Goal: Transaction & Acquisition: Book appointment/travel/reservation

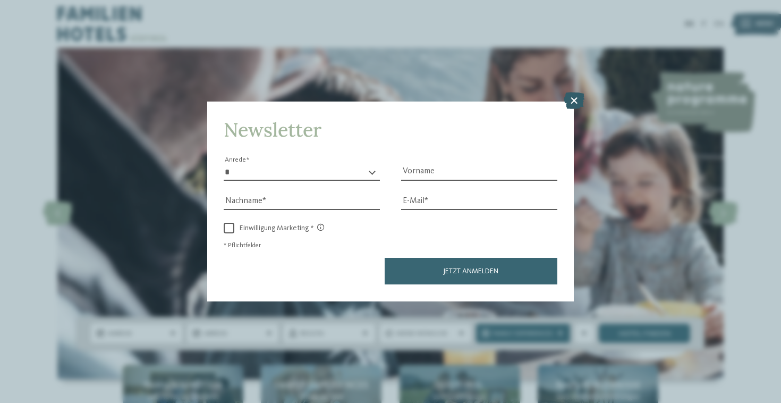
click at [567, 92] on icon at bounding box center [574, 100] width 21 height 17
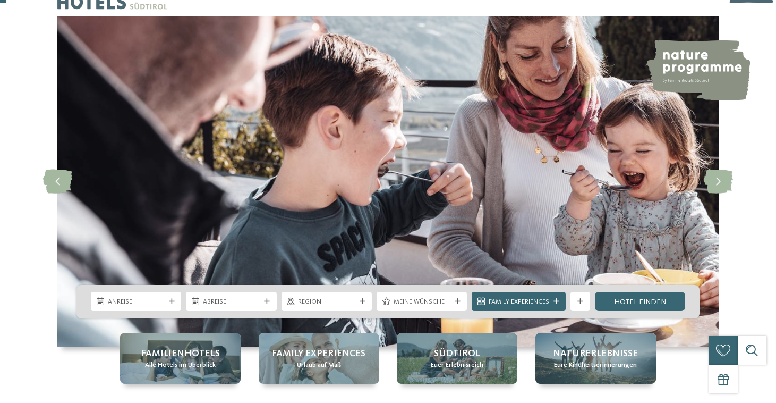
scroll to position [32, 0]
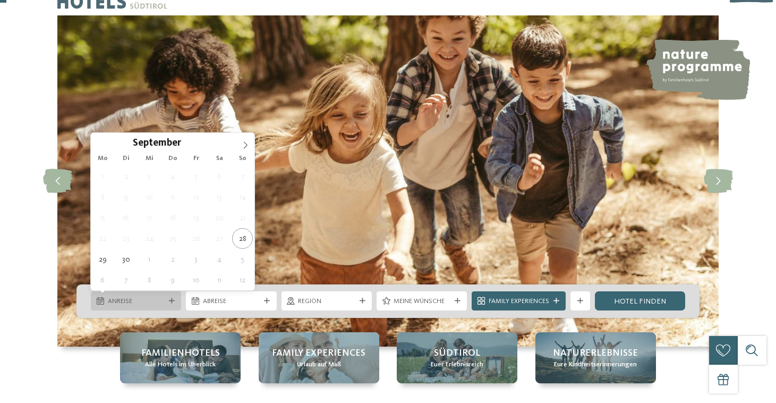
click at [163, 291] on div "Anreise" at bounding box center [136, 300] width 90 height 19
click at [243, 143] on icon at bounding box center [245, 144] width 7 height 7
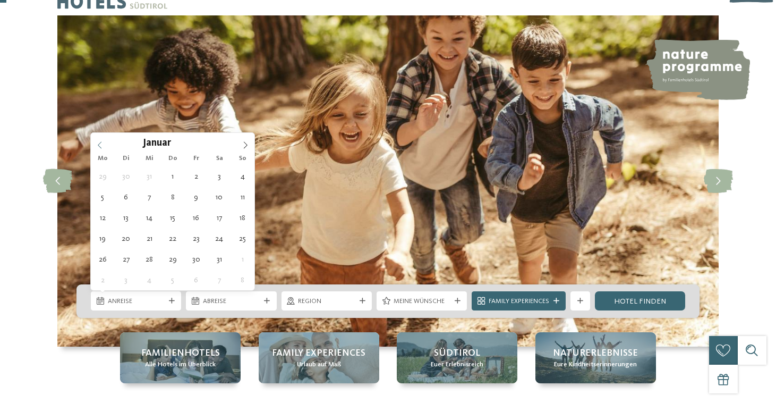
type input "****"
click at [96, 144] on span at bounding box center [100, 142] width 18 height 18
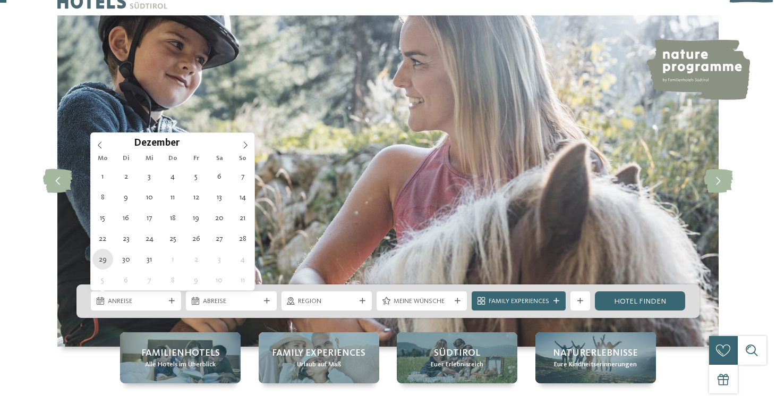
type div "29.12.2025"
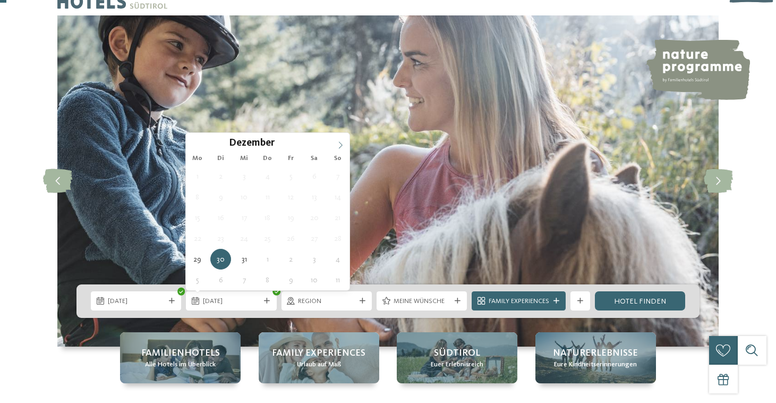
type input "****"
click at [336, 145] on span at bounding box center [340, 142] width 18 height 18
type div "03.01.2026"
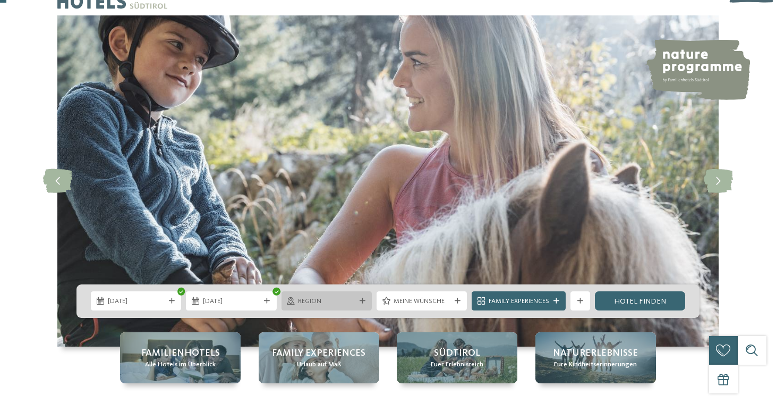
click at [324, 309] on div "Region" at bounding box center [327, 300] width 90 height 19
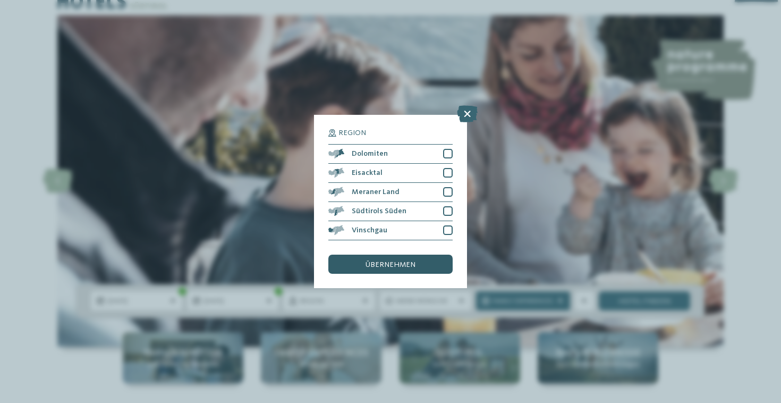
click at [414, 261] on span "übernehmen" at bounding box center [390, 264] width 50 height 7
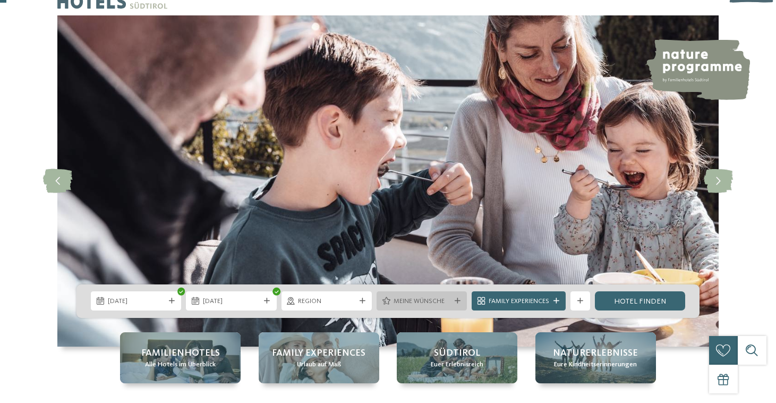
click at [413, 297] on span "Meine Wünsche" at bounding box center [422, 301] width 57 height 10
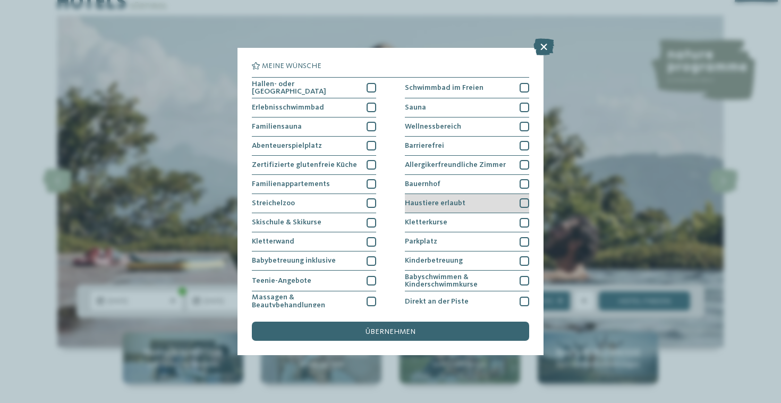
click at [517, 202] on div "Haustiere erlaubt" at bounding box center [467, 203] width 124 height 19
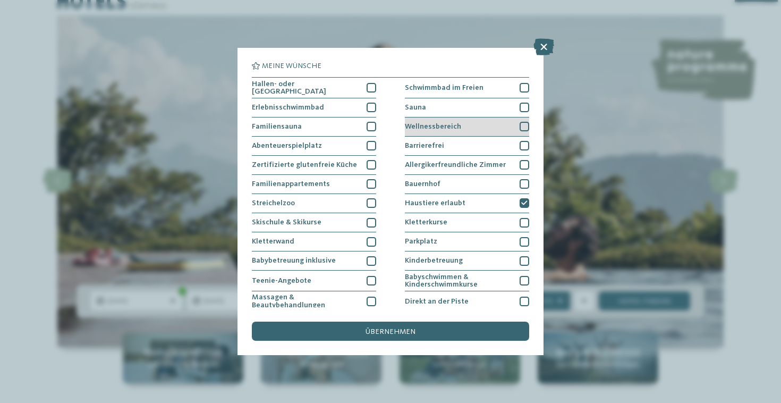
click at [522, 127] on div at bounding box center [525, 127] width 10 height 10
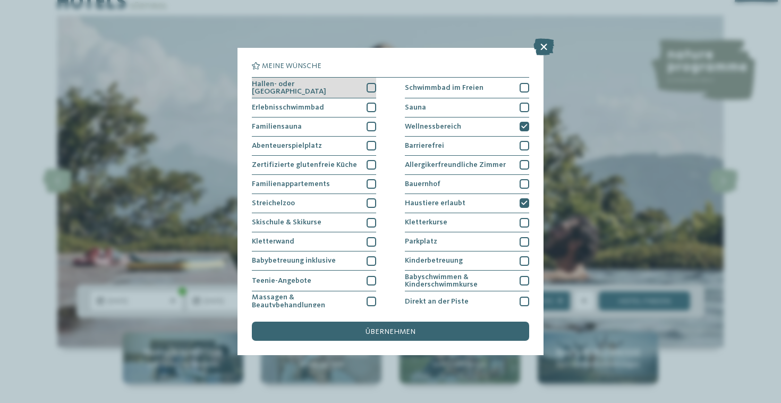
click at [369, 83] on div at bounding box center [372, 88] width 10 height 10
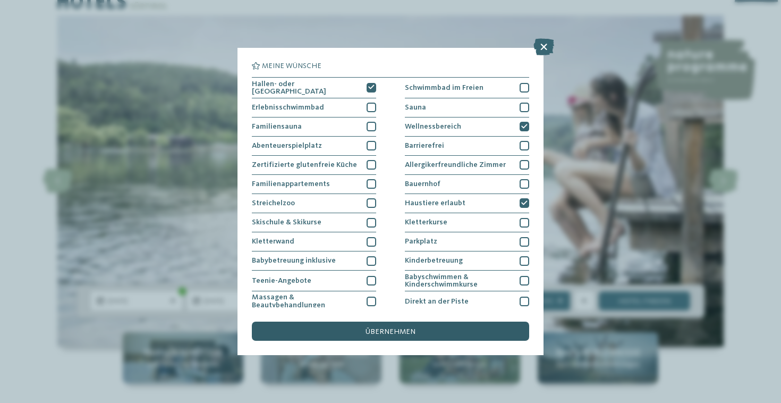
click at [396, 328] on span "übernehmen" at bounding box center [390, 331] width 50 height 7
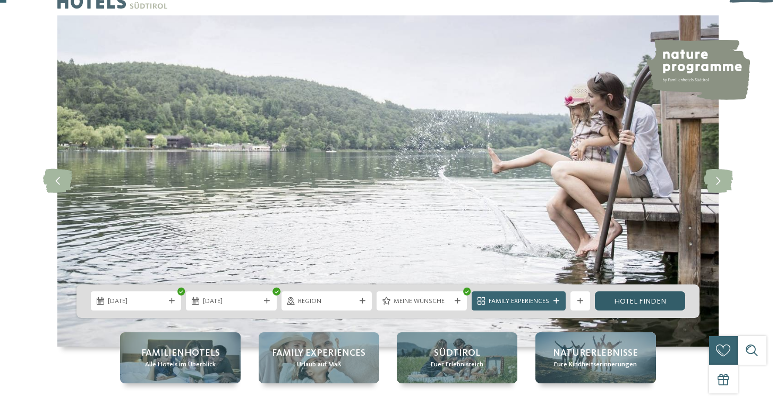
click at [641, 308] on link "Hotel finden" at bounding box center [640, 300] width 90 height 19
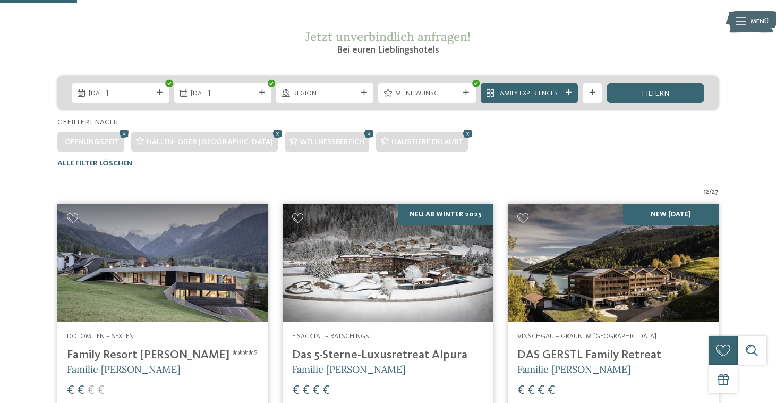
scroll to position [170, 0]
click at [589, 99] on div "Weitere Filter anzeigen" at bounding box center [592, 92] width 19 height 19
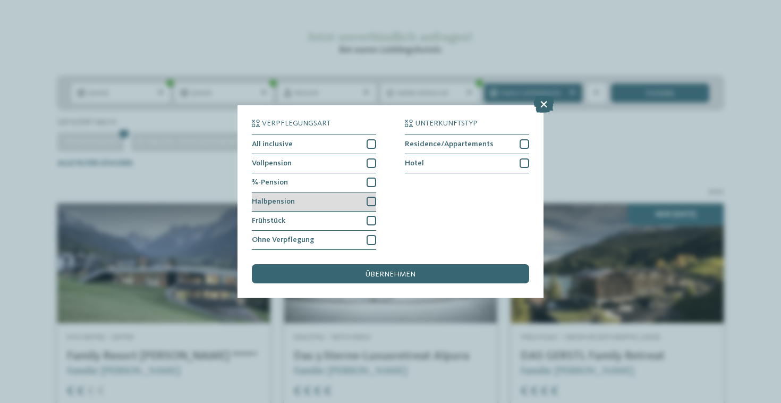
click at [370, 197] on div at bounding box center [372, 202] width 10 height 10
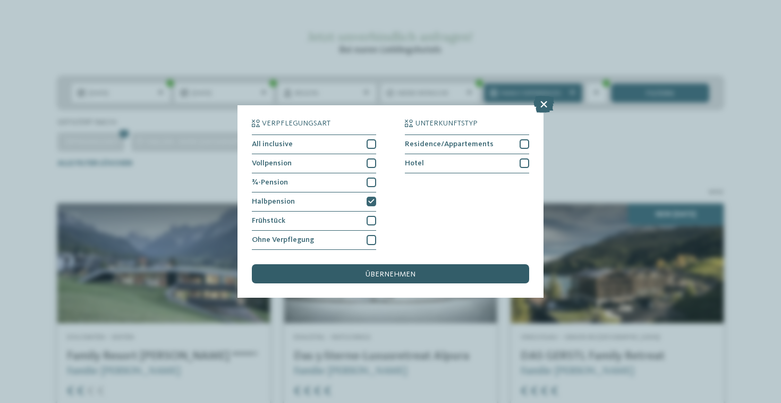
click at [406, 270] on span "übernehmen" at bounding box center [390, 273] width 50 height 7
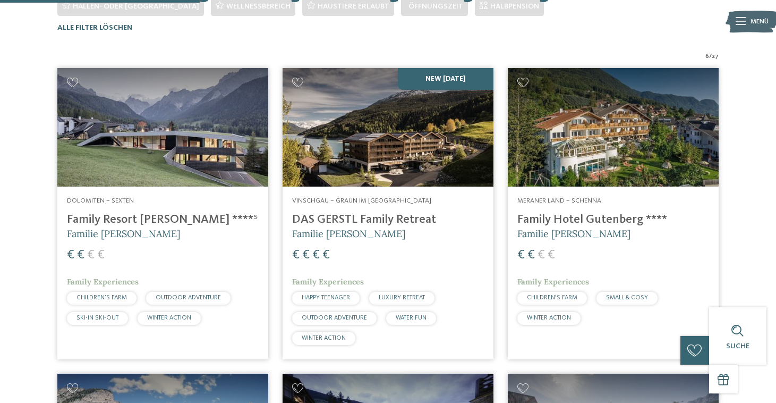
scroll to position [306, 0]
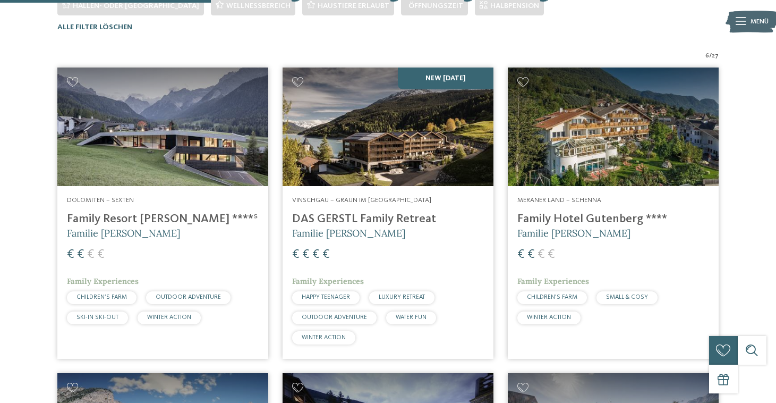
click at [227, 138] on img at bounding box center [162, 126] width 211 height 118
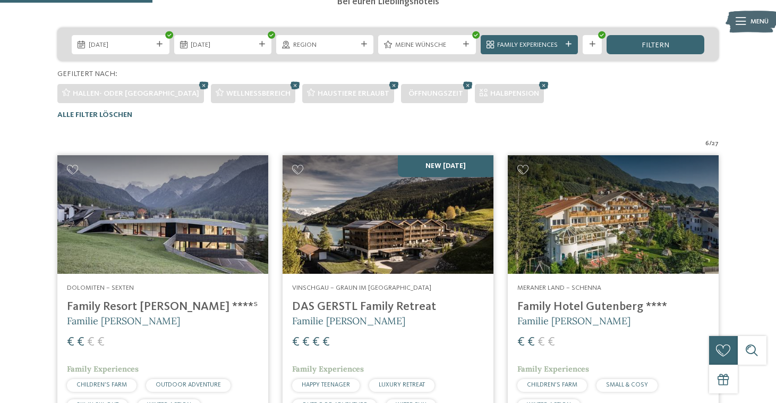
scroll to position [221, 0]
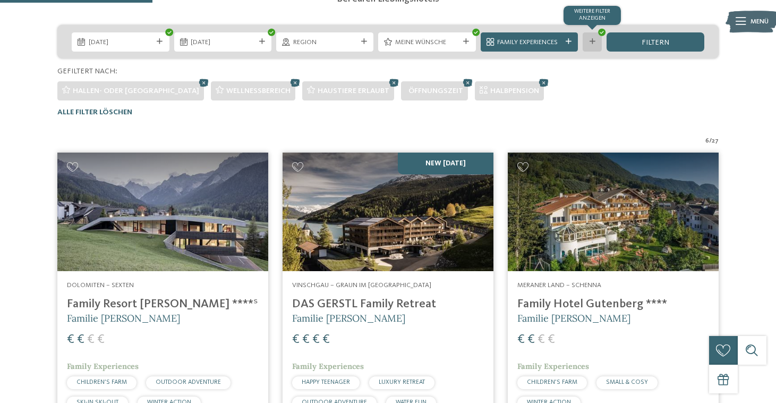
click at [591, 48] on div "Weitere Filter anzeigen" at bounding box center [592, 41] width 19 height 19
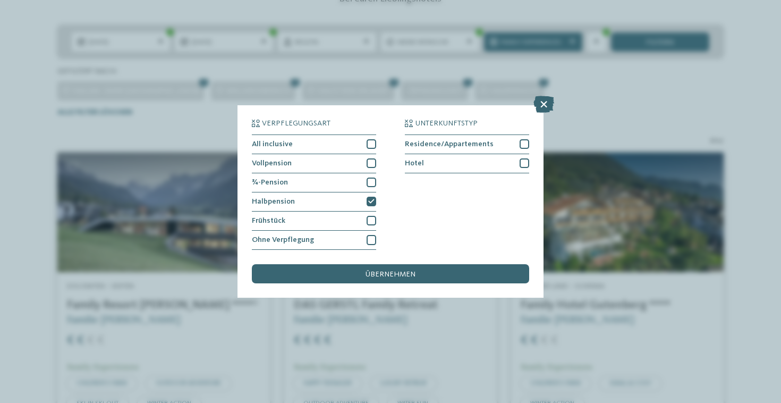
click at [591, 83] on div "Verpflegungsart All inclusive Vollpension Hotel" at bounding box center [390, 201] width 781 height 403
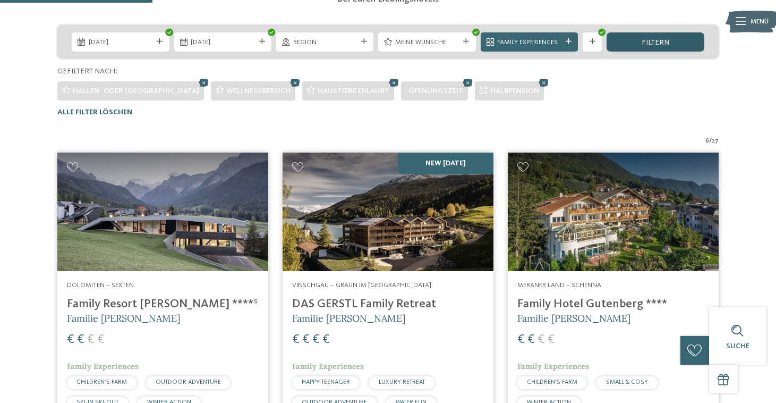
click at [691, 40] on div "filtern" at bounding box center [655, 41] width 97 height 19
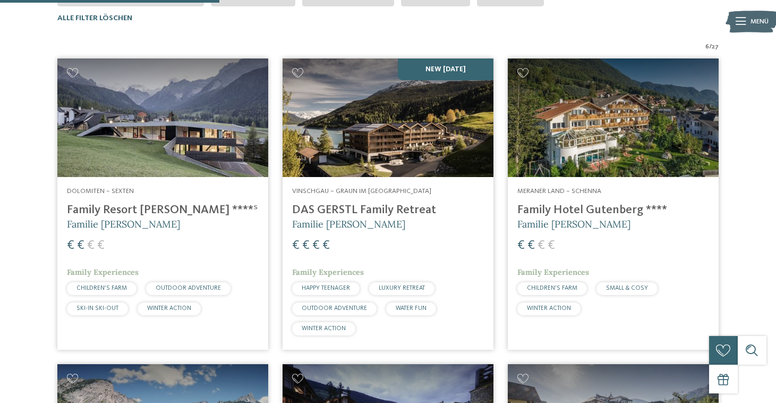
scroll to position [321, 0]
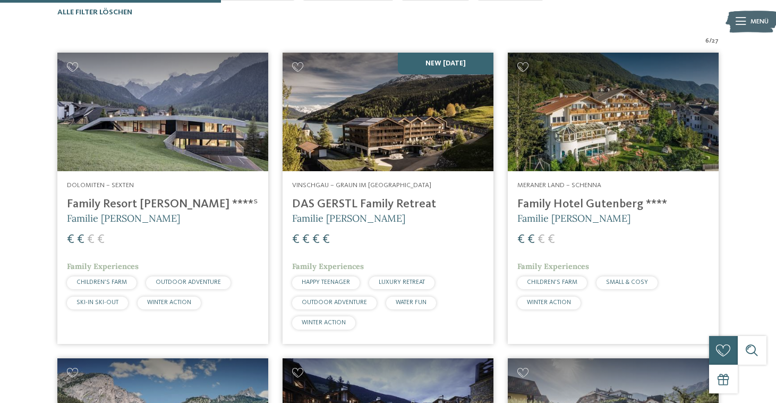
click at [395, 118] on img at bounding box center [388, 112] width 211 height 118
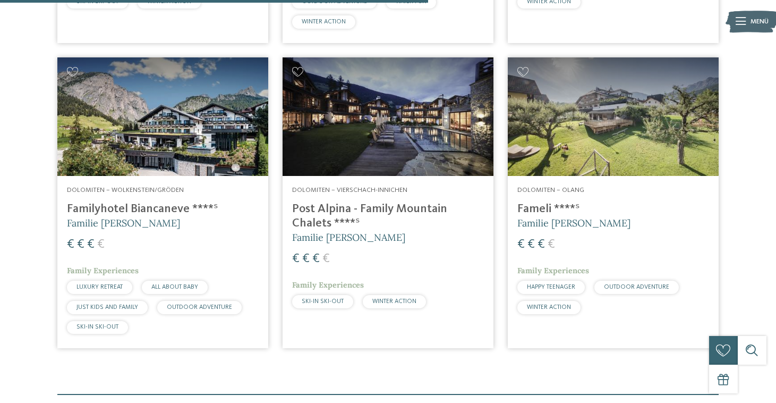
scroll to position [623, 0]
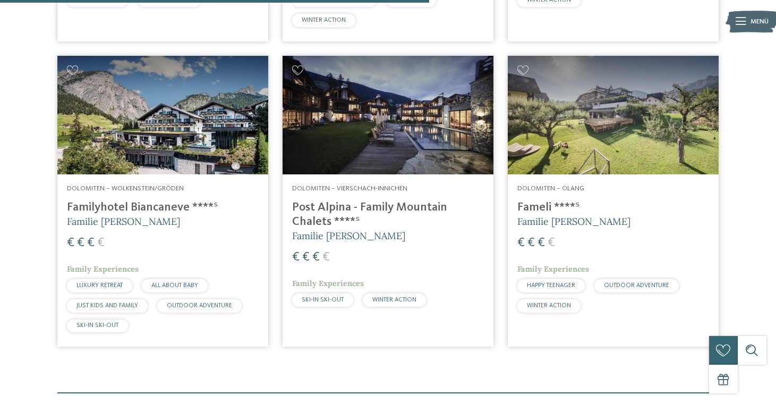
click at [418, 103] on img at bounding box center [388, 115] width 211 height 118
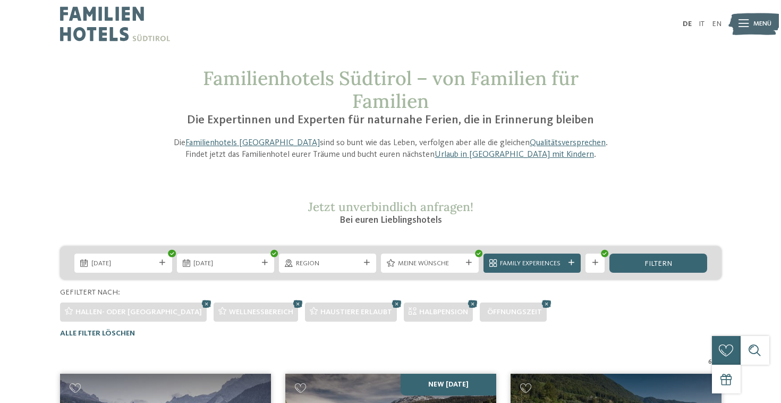
scroll to position [0, 0]
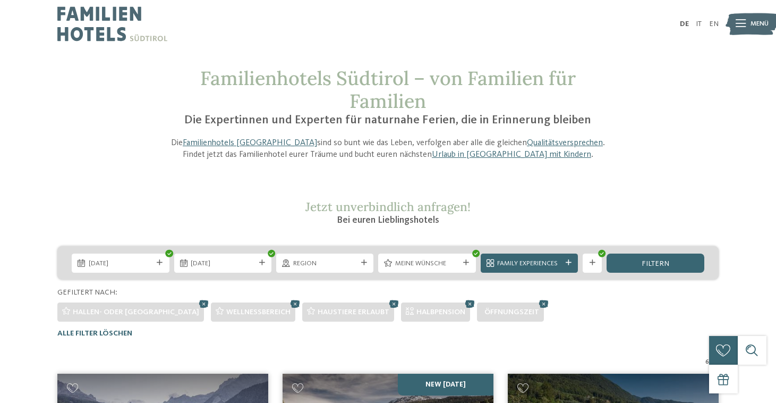
click at [545, 249] on div "29.12.2025 03.01.2026" at bounding box center [387, 262] width 661 height 33
click at [545, 260] on span "Family Experiences" at bounding box center [529, 264] width 64 height 10
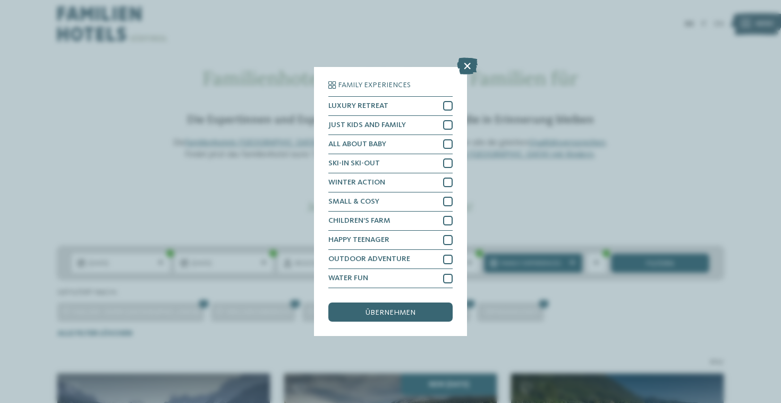
click at [515, 192] on div "Family Experiences LUXURY RETREAT JUST KIDS AND FAMILY" at bounding box center [390, 201] width 781 height 403
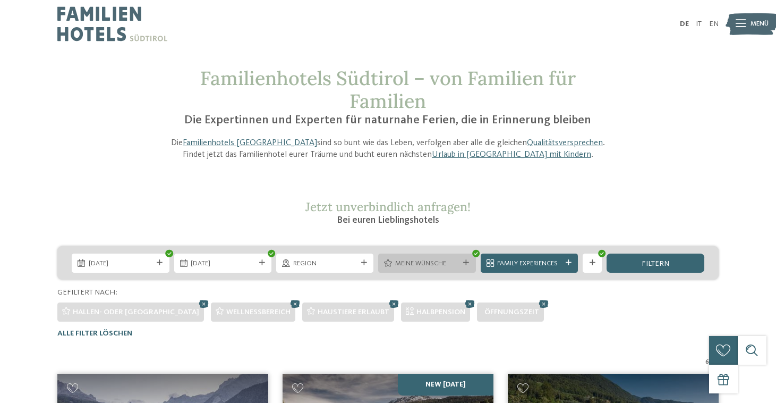
click at [454, 253] on div "Meine Wünsche" at bounding box center [426, 262] width 97 height 19
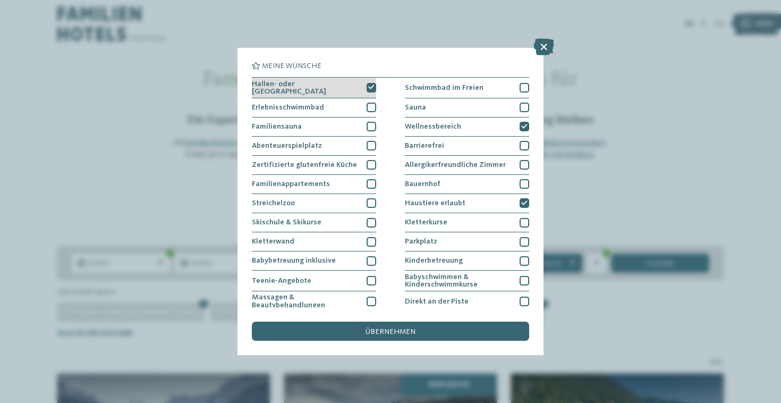
click at [370, 84] on icon at bounding box center [371, 87] width 6 height 6
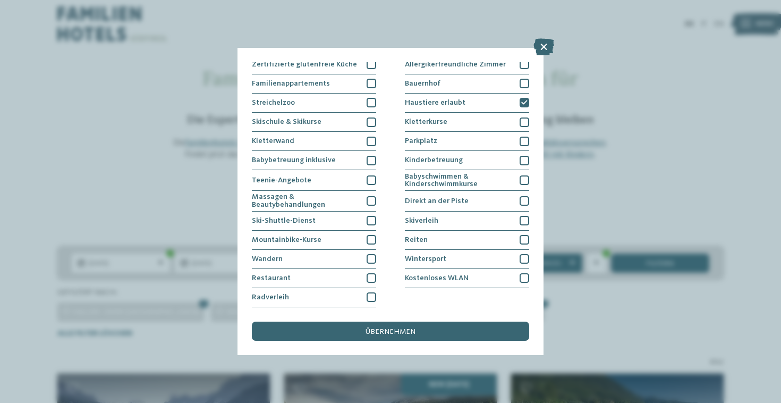
scroll to position [193, 0]
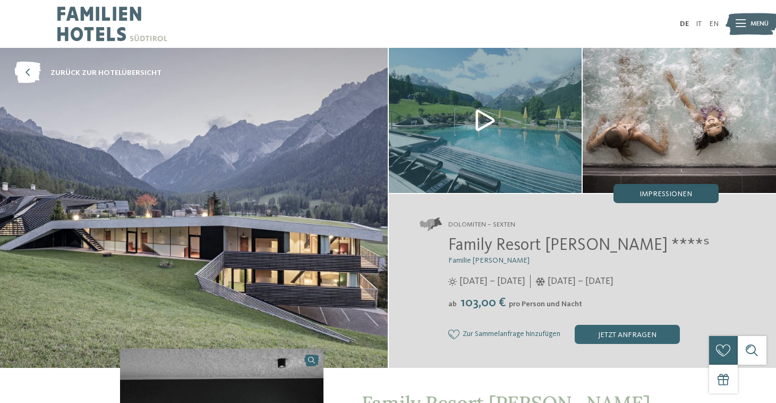
click at [670, 197] on span "Impressionen" at bounding box center [666, 193] width 53 height 7
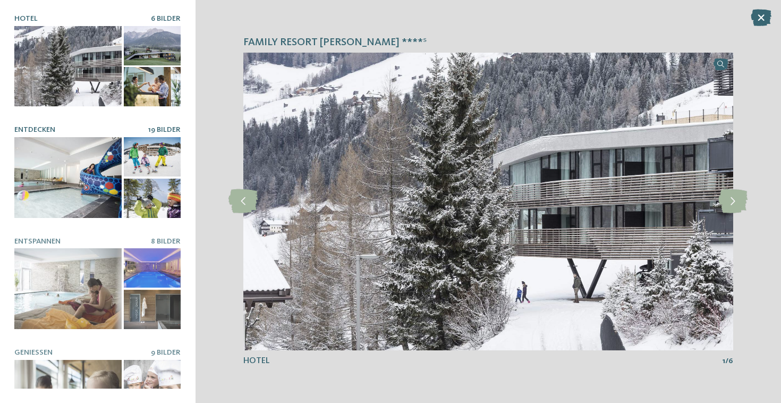
click at [76, 141] on div at bounding box center [67, 177] width 107 height 80
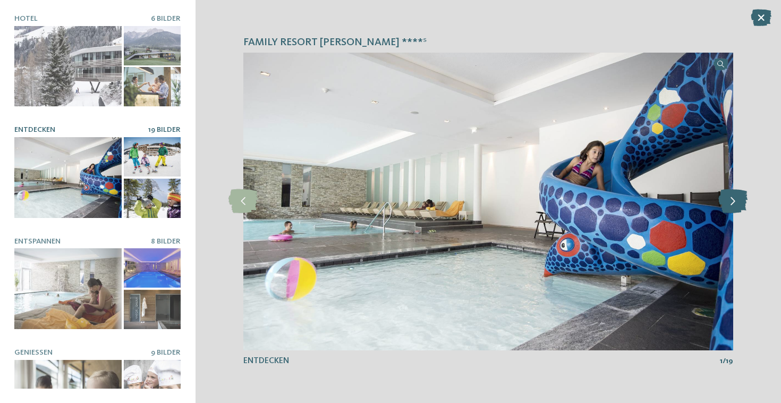
click at [735, 203] on icon at bounding box center [732, 201] width 29 height 24
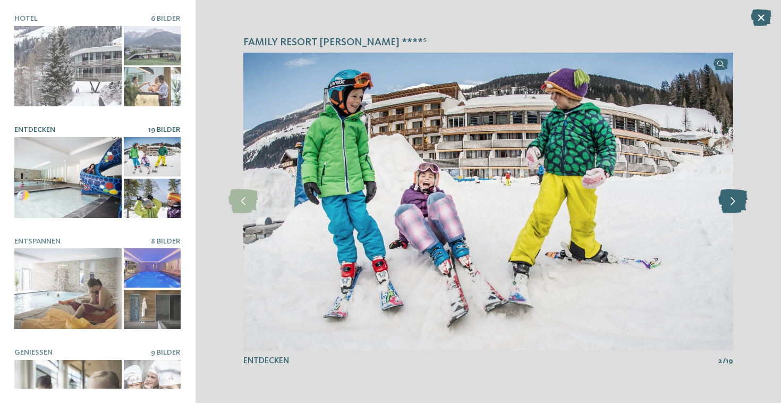
click at [735, 203] on icon at bounding box center [732, 201] width 29 height 24
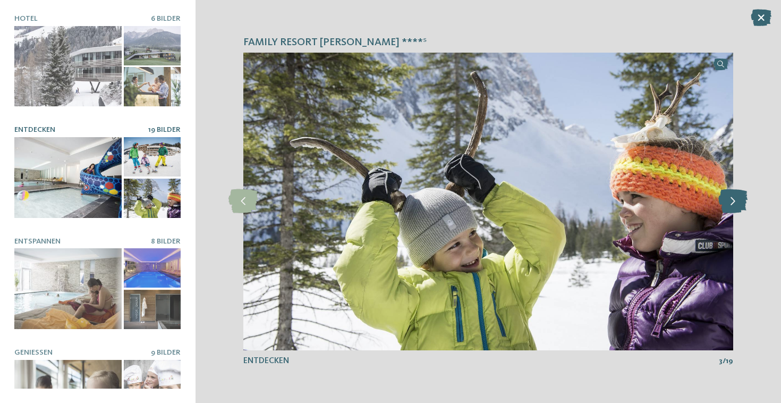
click at [735, 203] on icon at bounding box center [732, 201] width 29 height 24
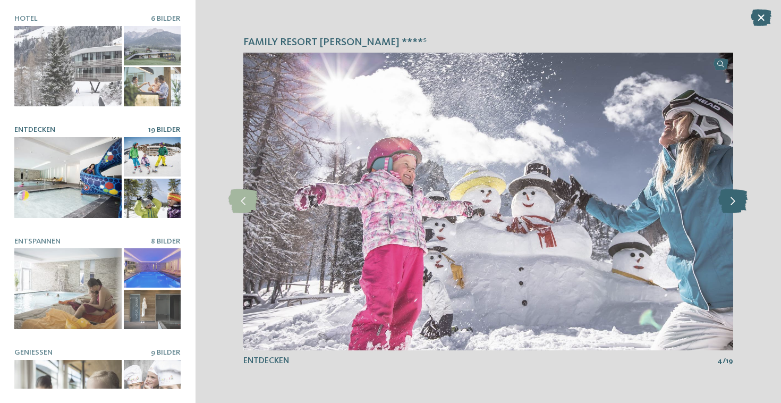
click at [735, 203] on icon at bounding box center [732, 201] width 29 height 24
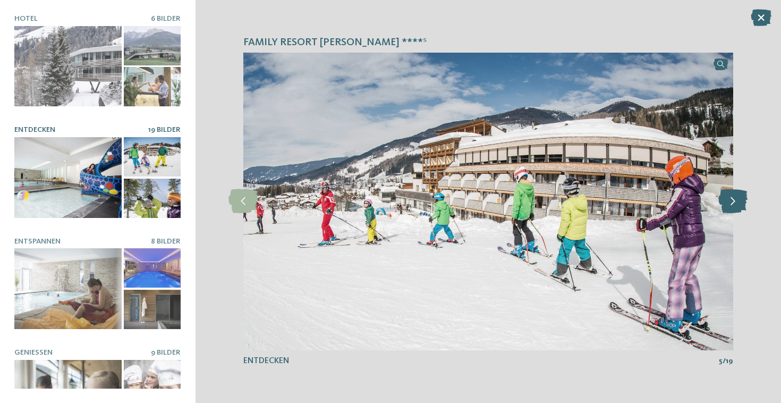
click at [735, 203] on icon at bounding box center [732, 201] width 29 height 24
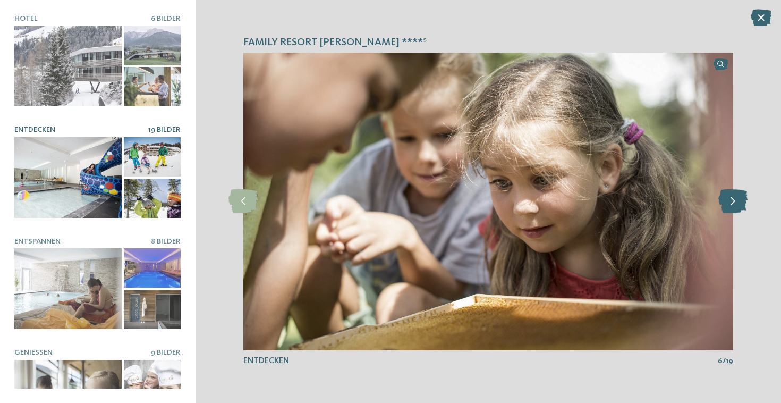
click at [735, 203] on icon at bounding box center [732, 201] width 29 height 24
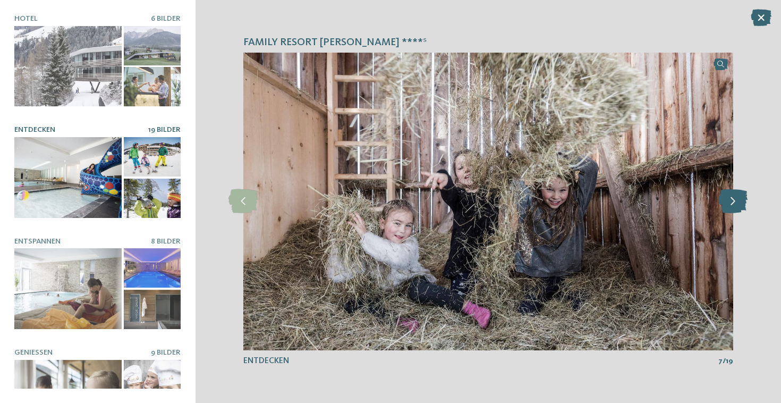
click at [735, 203] on icon at bounding box center [732, 201] width 29 height 24
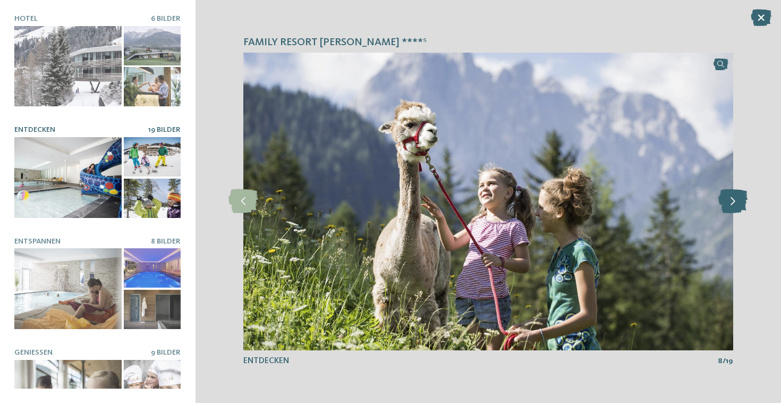
click at [735, 203] on icon at bounding box center [732, 201] width 29 height 24
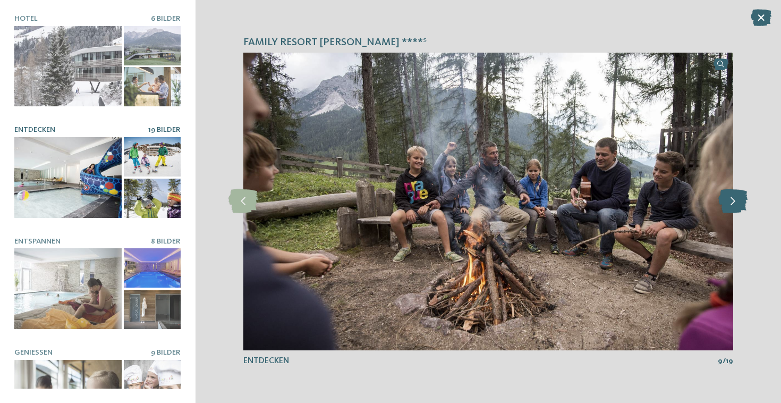
click at [735, 203] on icon at bounding box center [732, 201] width 29 height 24
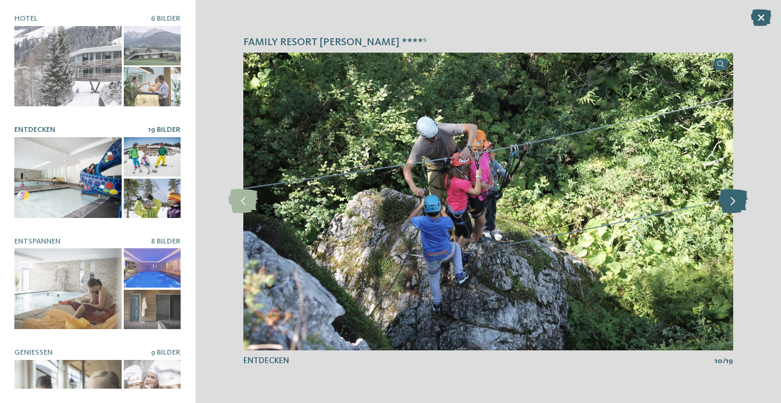
click at [735, 203] on icon at bounding box center [732, 201] width 29 height 24
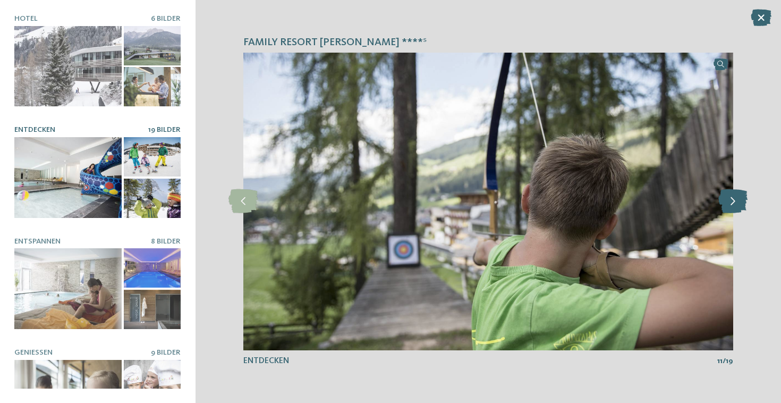
click at [735, 203] on icon at bounding box center [732, 201] width 29 height 24
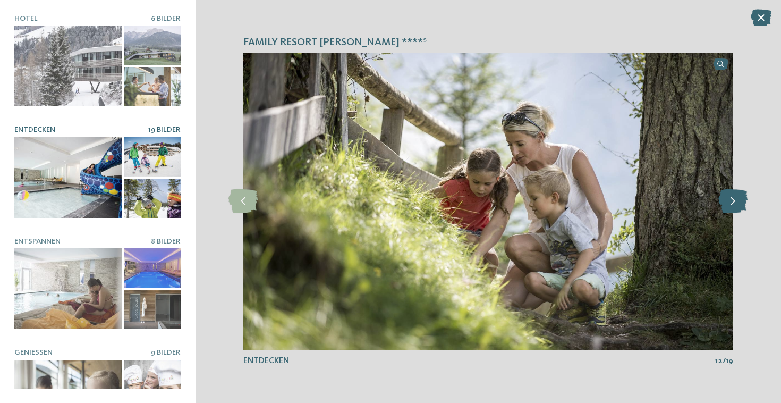
click at [735, 203] on icon at bounding box center [732, 201] width 29 height 24
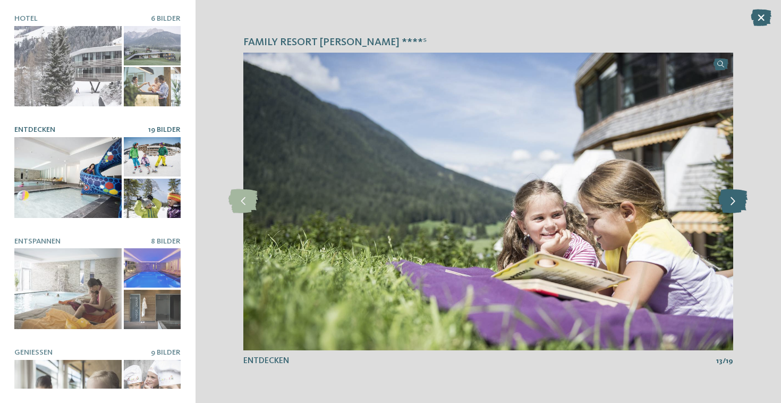
click at [735, 203] on icon at bounding box center [732, 201] width 29 height 24
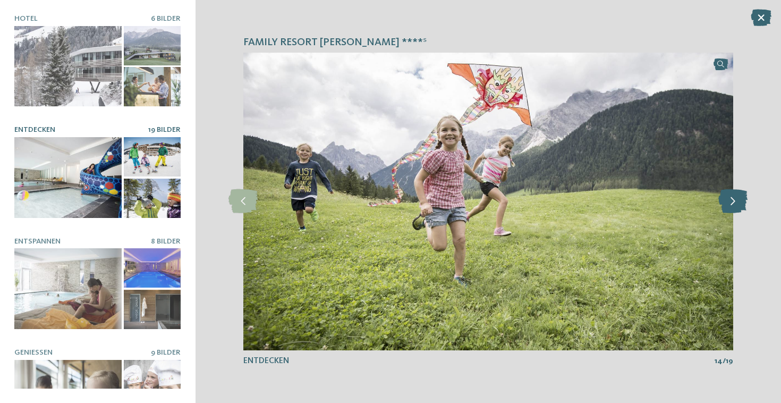
click at [735, 203] on icon at bounding box center [732, 201] width 29 height 24
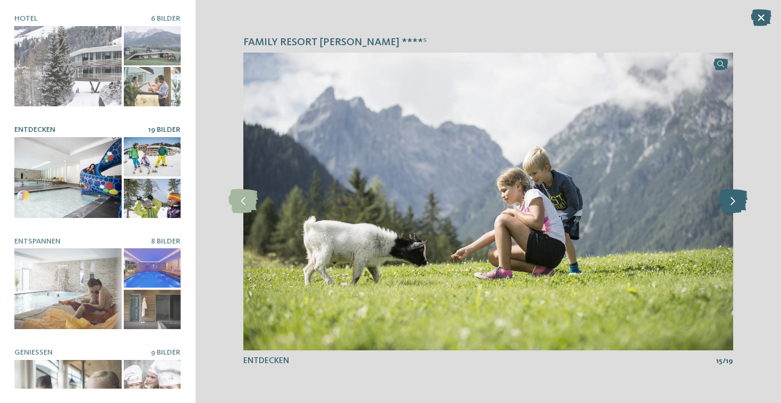
click at [735, 203] on icon at bounding box center [732, 201] width 29 height 24
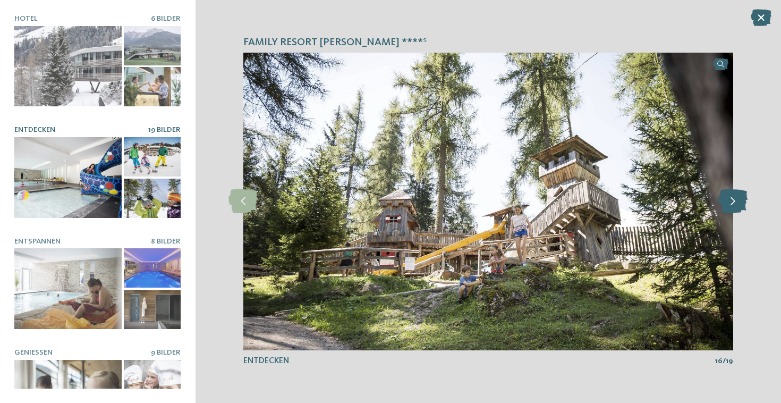
click at [735, 203] on icon at bounding box center [732, 201] width 29 height 24
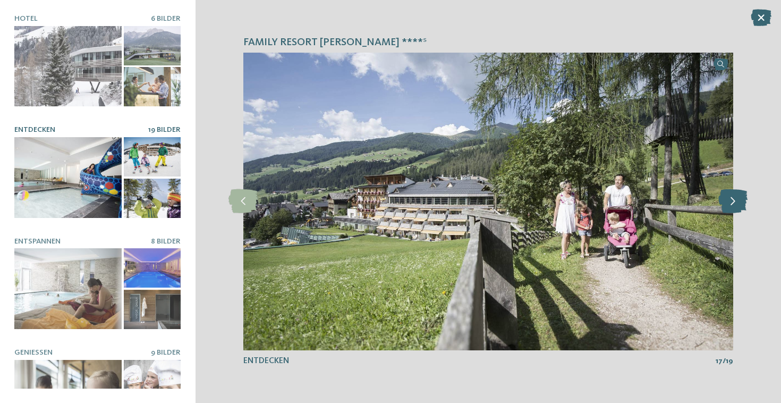
click at [735, 203] on icon at bounding box center [732, 201] width 29 height 24
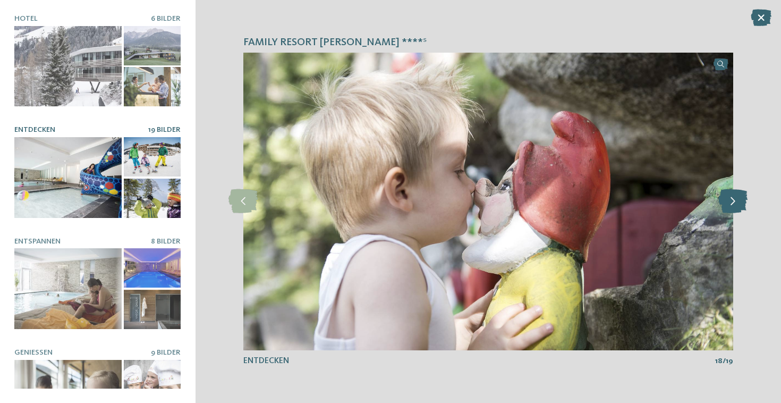
click at [735, 203] on icon at bounding box center [732, 201] width 29 height 24
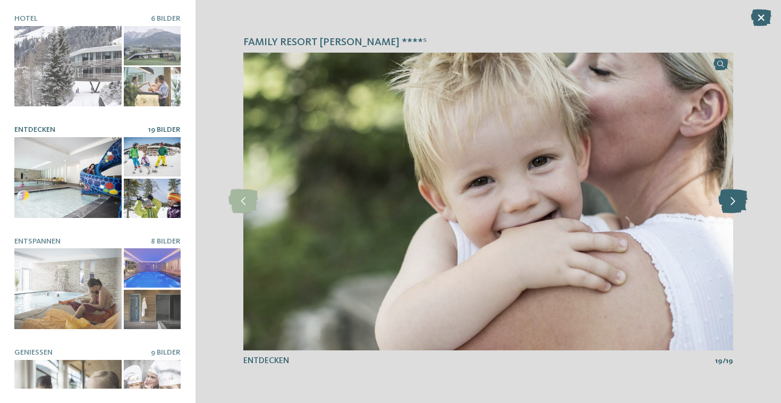
click at [735, 203] on icon at bounding box center [732, 201] width 29 height 24
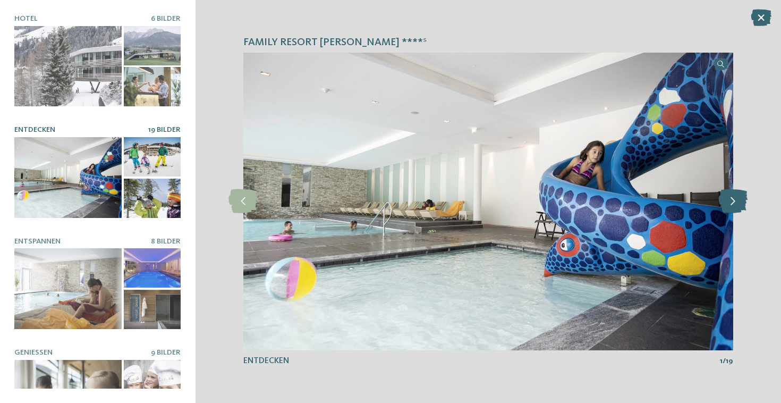
click at [735, 203] on icon at bounding box center [732, 201] width 29 height 24
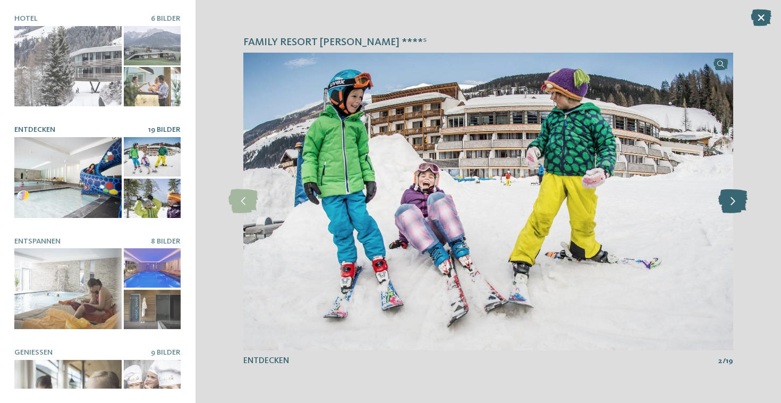
click at [735, 203] on icon at bounding box center [732, 201] width 29 height 24
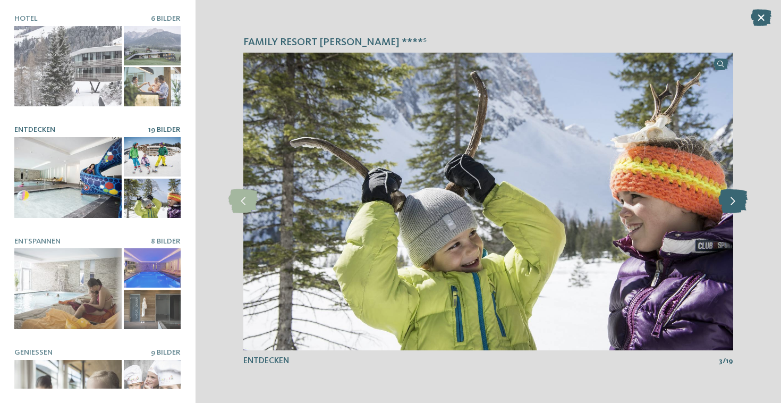
click at [735, 203] on icon at bounding box center [732, 201] width 29 height 24
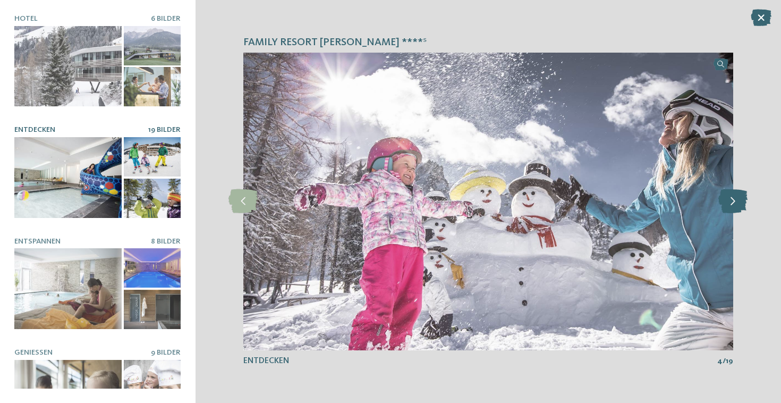
click at [735, 203] on icon at bounding box center [732, 201] width 29 height 24
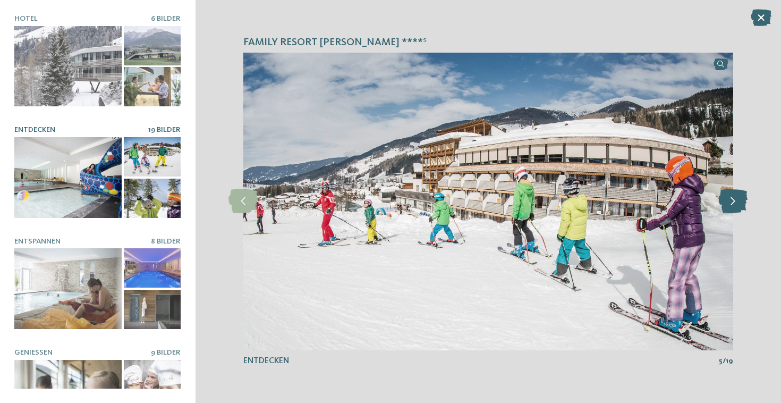
click at [735, 203] on icon at bounding box center [732, 201] width 29 height 24
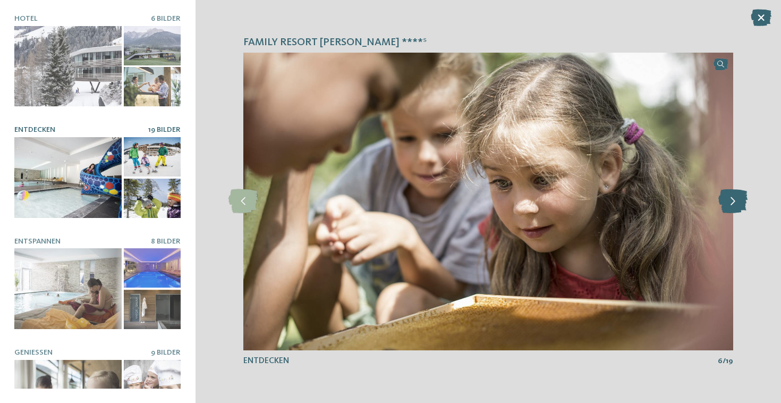
click at [735, 203] on icon at bounding box center [732, 201] width 29 height 24
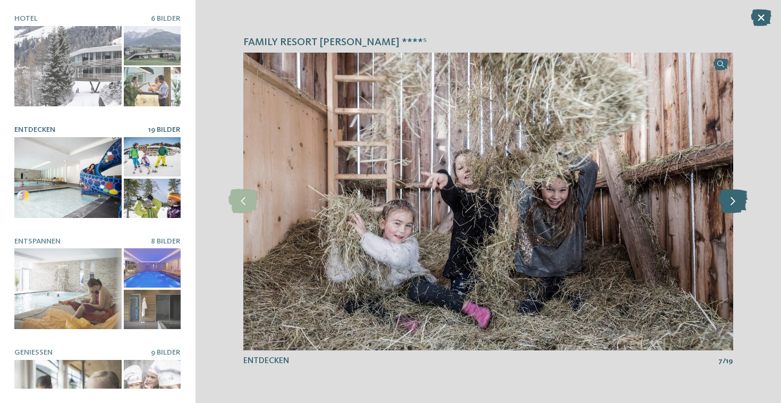
click at [735, 203] on icon at bounding box center [732, 201] width 29 height 24
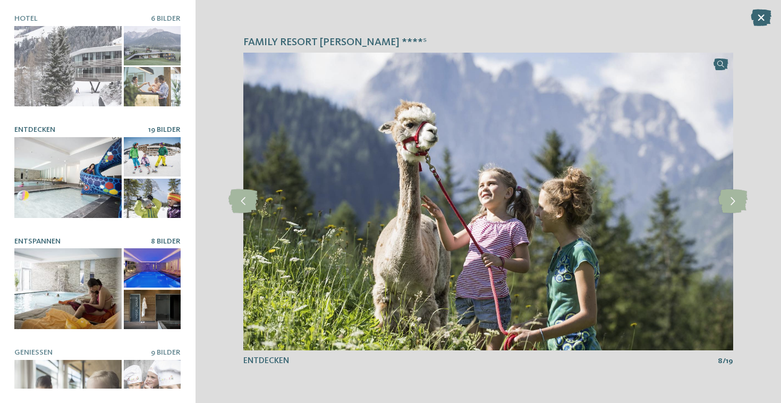
click at [86, 287] on div at bounding box center [67, 288] width 107 height 80
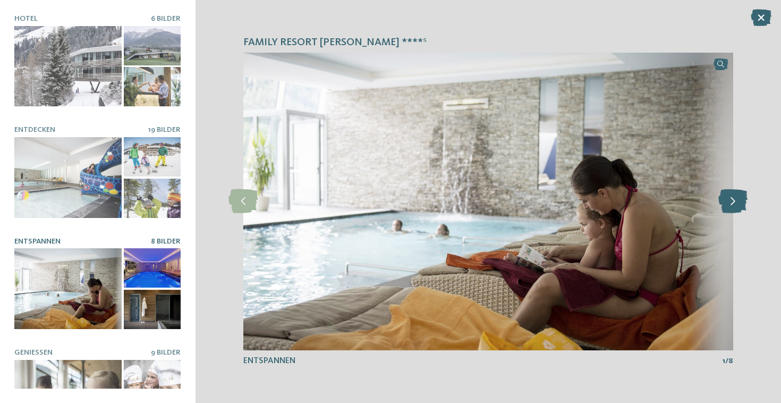
click at [736, 198] on icon at bounding box center [732, 201] width 29 height 24
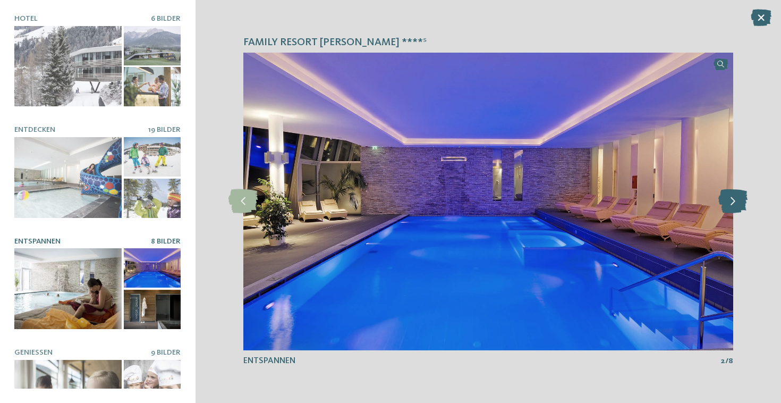
click at [736, 198] on icon at bounding box center [732, 201] width 29 height 24
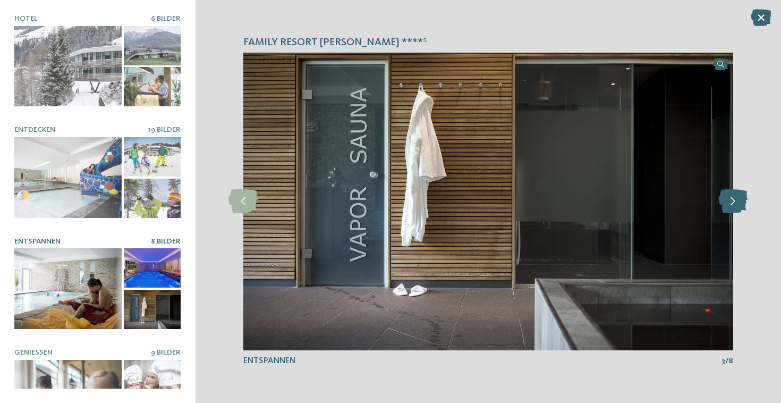
click at [736, 198] on icon at bounding box center [732, 201] width 29 height 24
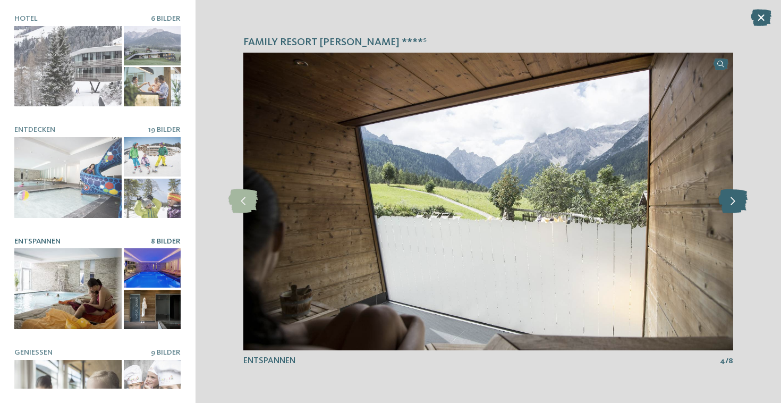
click at [736, 198] on icon at bounding box center [732, 201] width 29 height 24
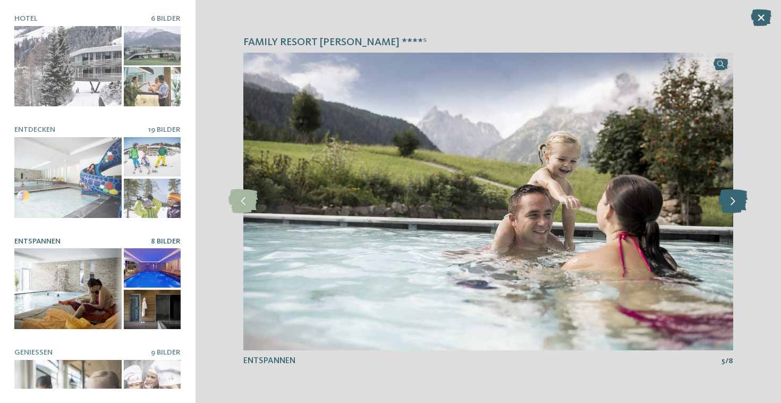
click at [736, 198] on icon at bounding box center [732, 201] width 29 height 24
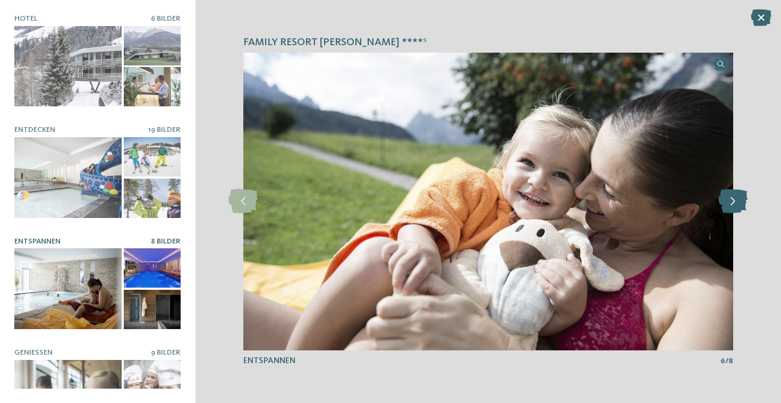
click at [736, 198] on icon at bounding box center [732, 201] width 29 height 24
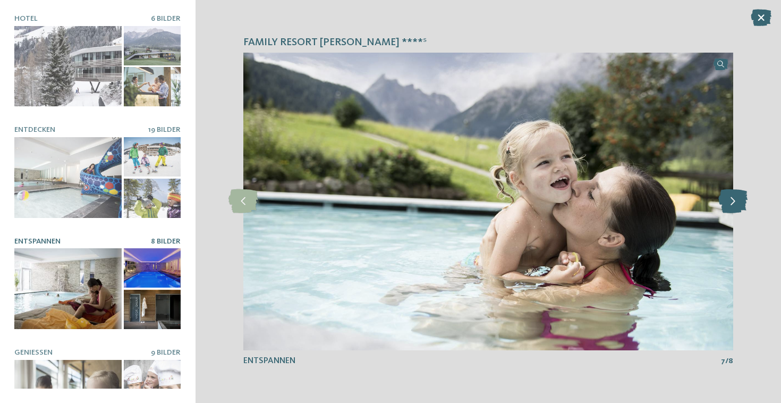
click at [736, 198] on icon at bounding box center [732, 201] width 29 height 24
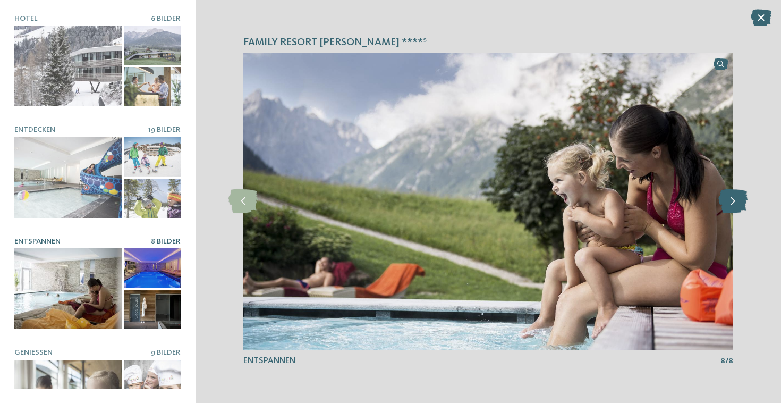
click at [736, 198] on icon at bounding box center [732, 201] width 29 height 24
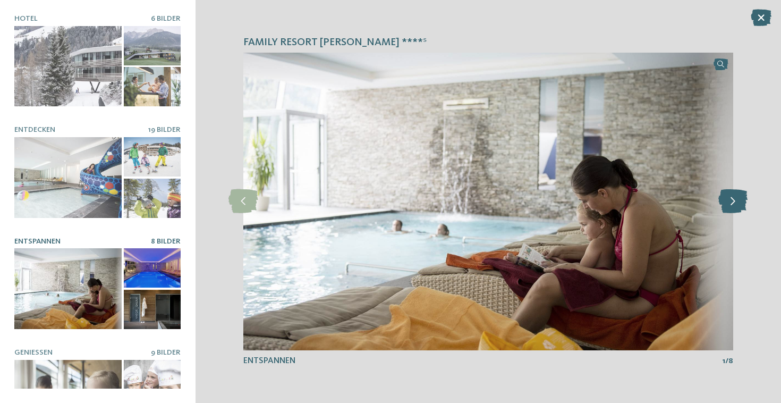
click at [736, 198] on icon at bounding box center [732, 201] width 29 height 24
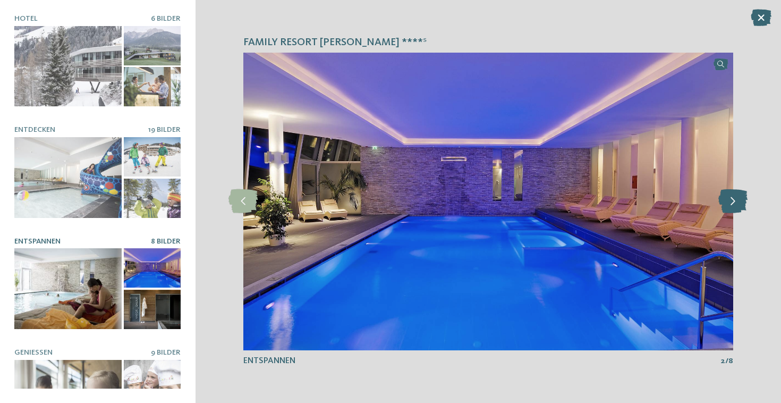
click at [736, 198] on icon at bounding box center [732, 201] width 29 height 24
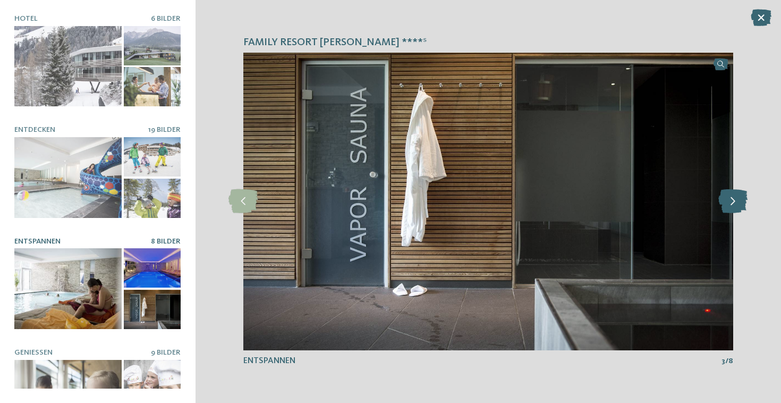
click at [736, 198] on icon at bounding box center [732, 201] width 29 height 24
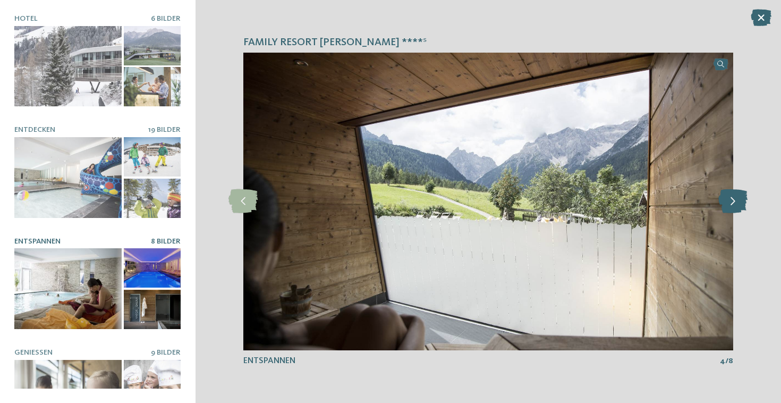
click at [736, 198] on icon at bounding box center [732, 201] width 29 height 24
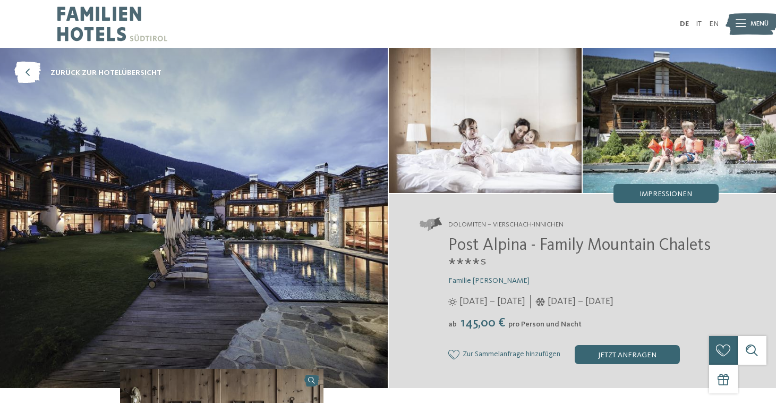
click at [513, 145] on img at bounding box center [485, 120] width 193 height 145
click at [652, 193] on span "Impressionen" at bounding box center [666, 193] width 53 height 7
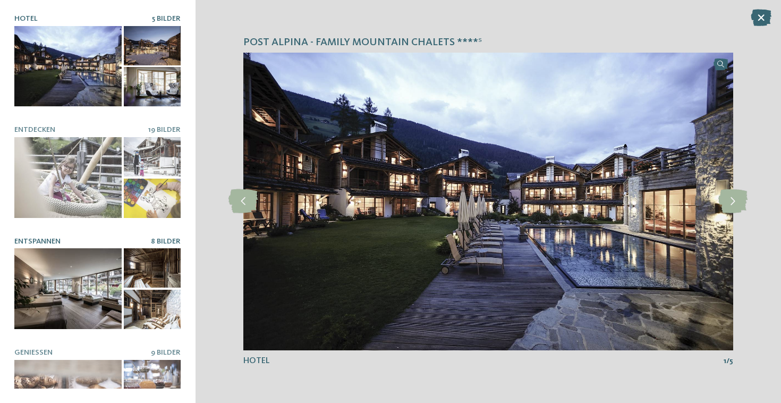
click at [94, 266] on div at bounding box center [67, 288] width 107 height 80
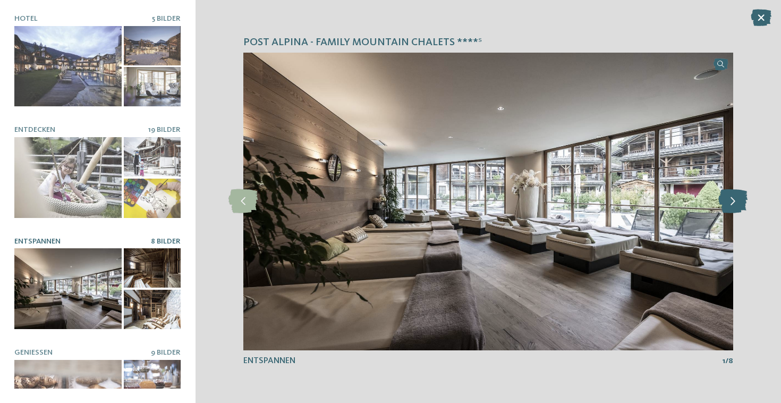
click at [742, 207] on icon at bounding box center [732, 201] width 29 height 24
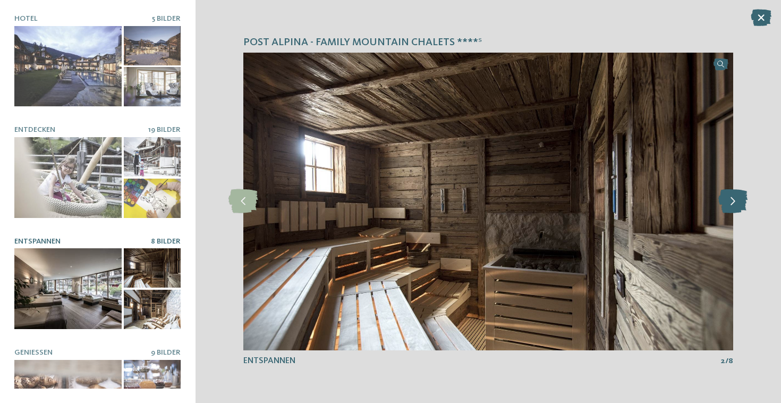
click at [742, 207] on icon at bounding box center [732, 201] width 29 height 24
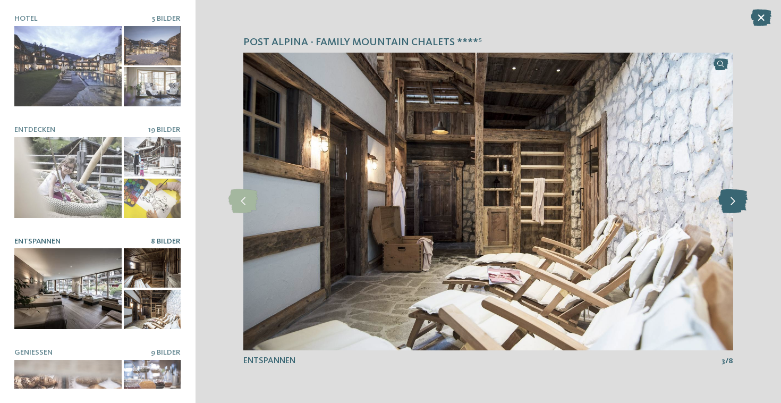
click at [742, 207] on icon at bounding box center [732, 201] width 29 height 24
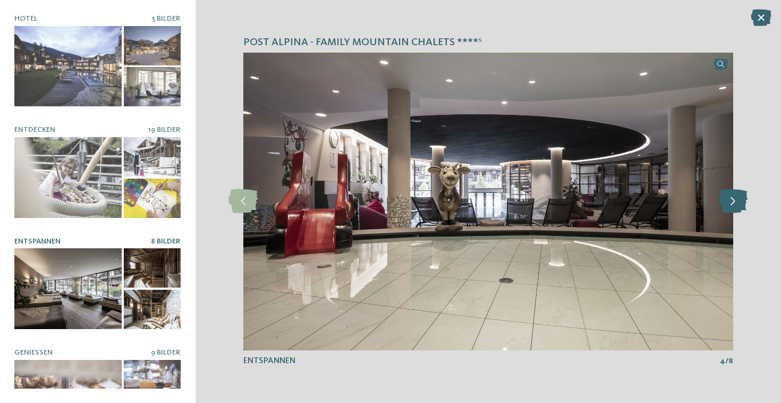
click at [742, 207] on icon at bounding box center [732, 201] width 29 height 24
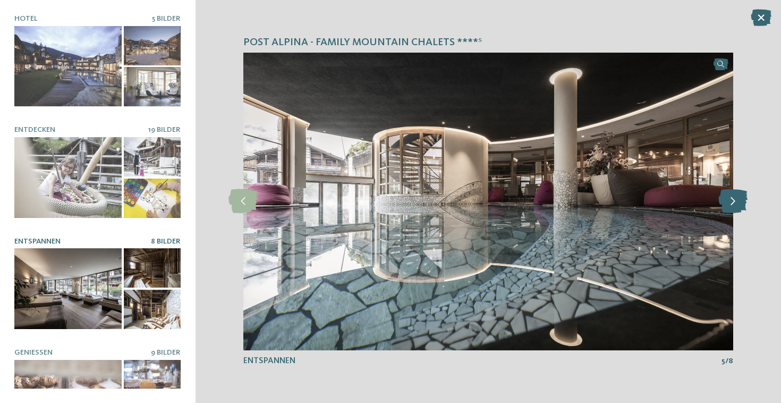
click at [742, 207] on icon at bounding box center [732, 201] width 29 height 24
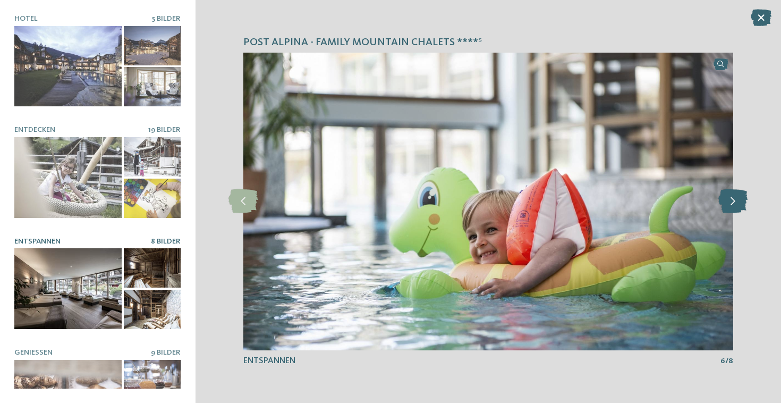
click at [742, 207] on icon at bounding box center [732, 201] width 29 height 24
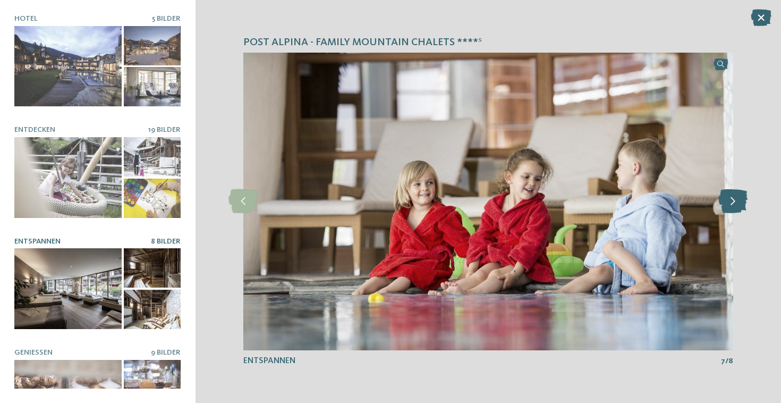
click at [742, 207] on icon at bounding box center [732, 201] width 29 height 24
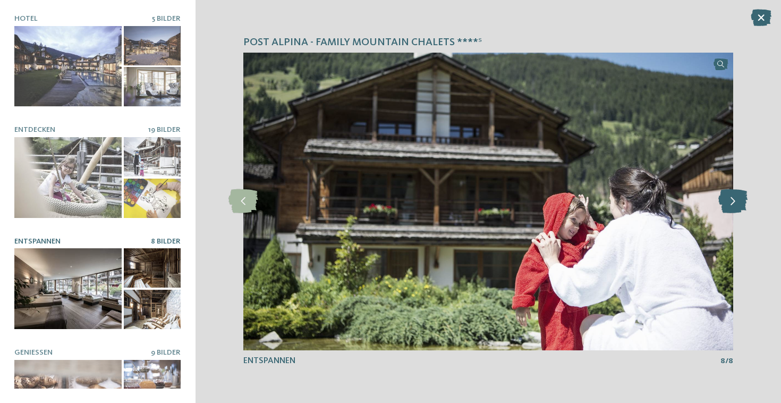
click at [742, 207] on icon at bounding box center [732, 201] width 29 height 24
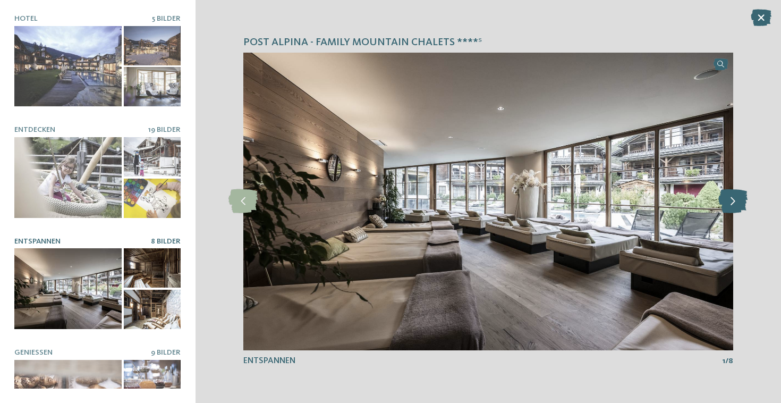
click at [742, 207] on icon at bounding box center [732, 201] width 29 height 24
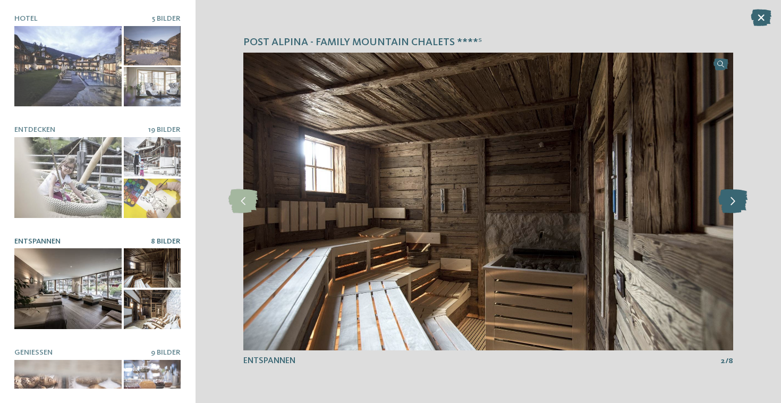
click at [742, 207] on icon at bounding box center [732, 201] width 29 height 24
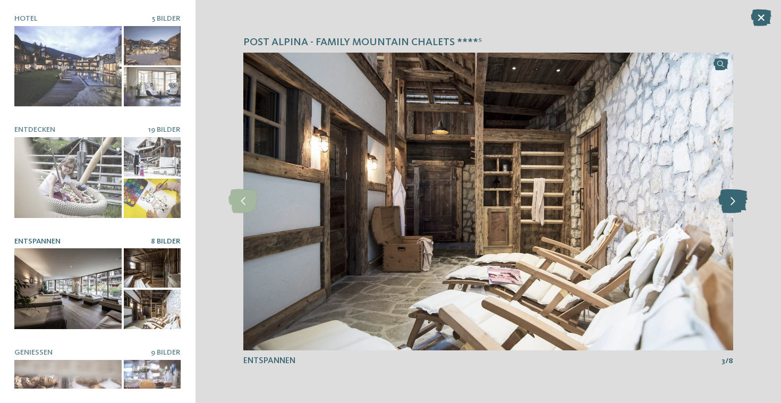
click at [742, 207] on icon at bounding box center [732, 201] width 29 height 24
